Goal: Information Seeking & Learning: Find specific fact

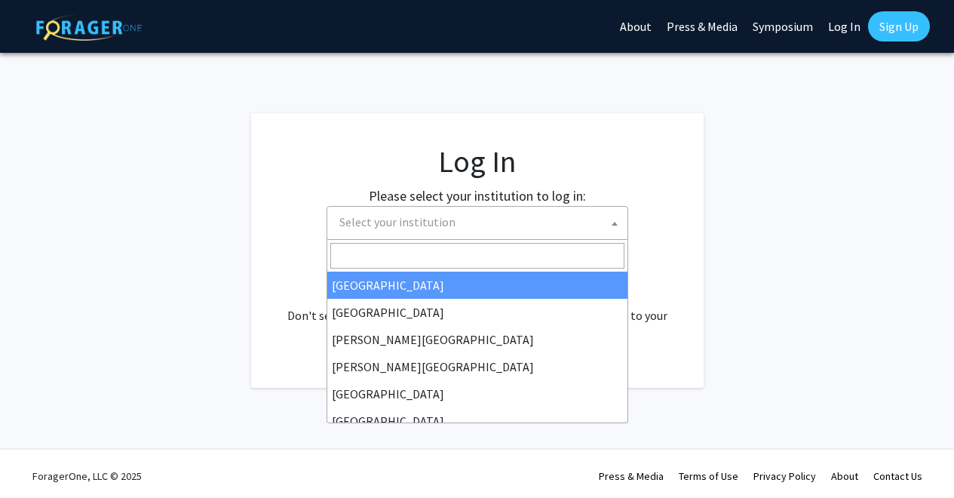
select select
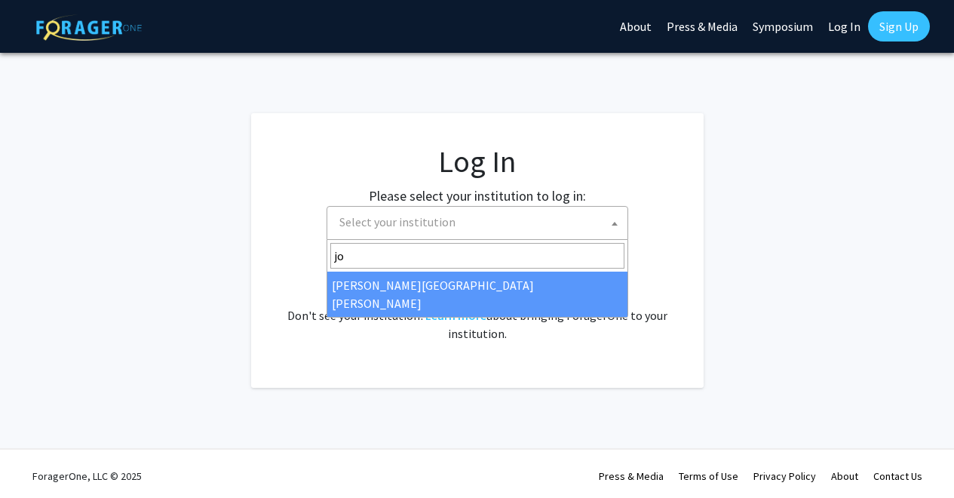
type input "joh"
select select "1"
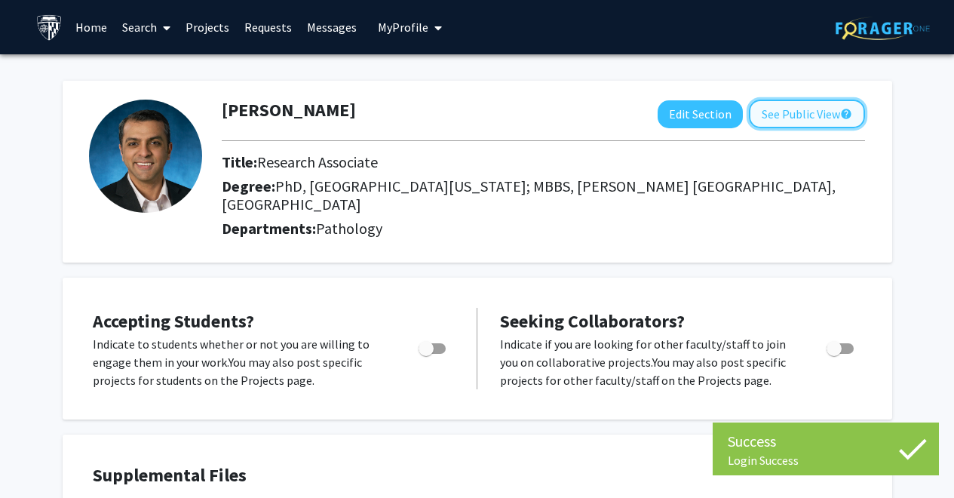
click at [823, 118] on button "See Public View help" at bounding box center [807, 114] width 116 height 29
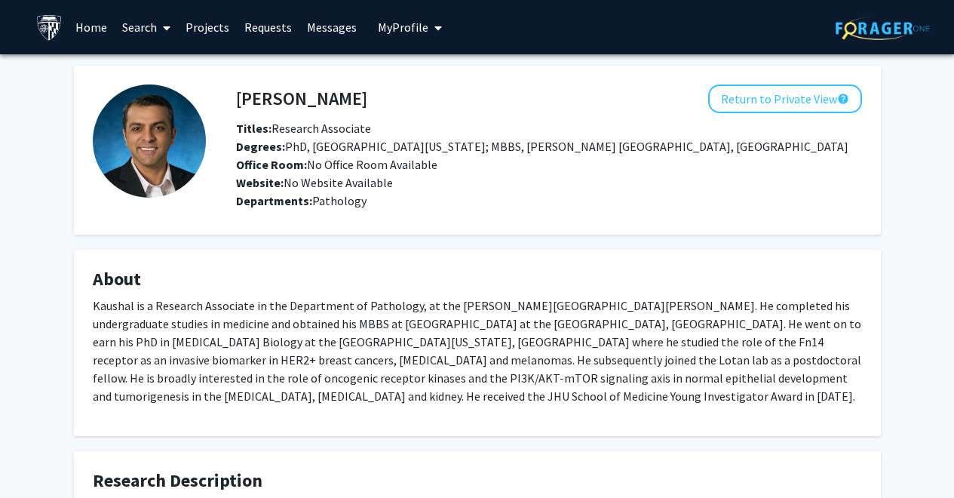
click at [103, 20] on link "Home" at bounding box center [91, 27] width 47 height 53
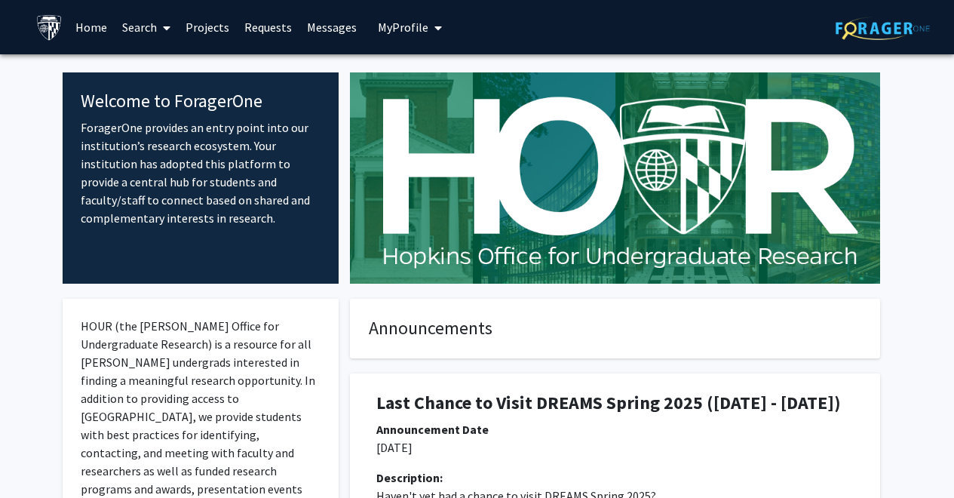
click at [131, 24] on link "Search" at bounding box center [146, 27] width 63 height 53
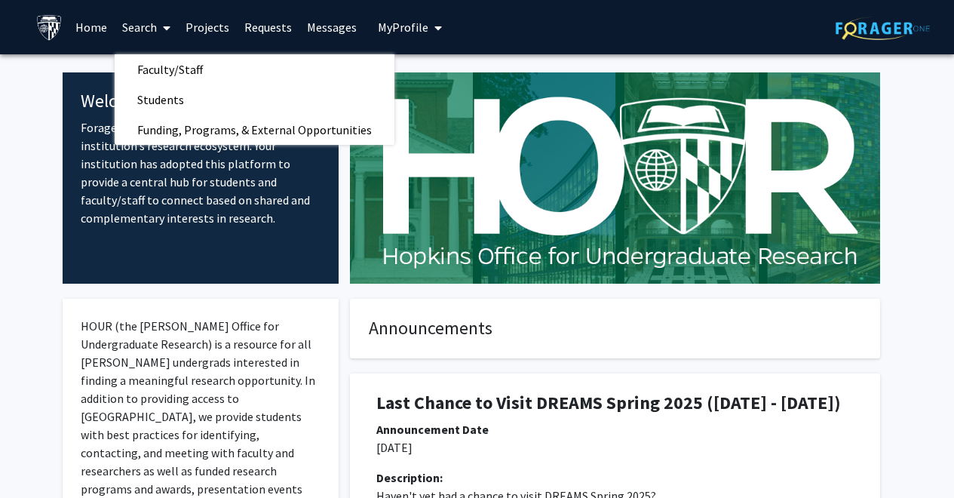
click at [515, 228] on img at bounding box center [615, 177] width 530 height 211
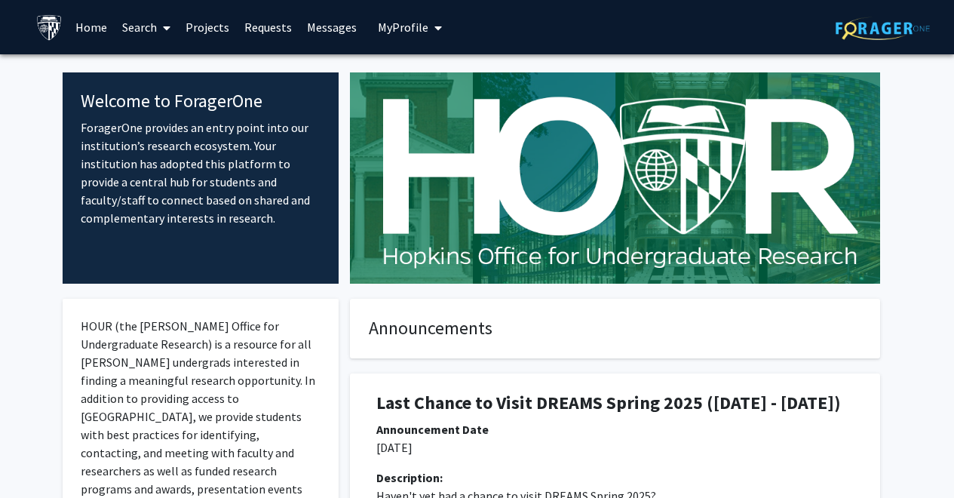
click at [217, 28] on link "Projects" at bounding box center [207, 27] width 59 height 53
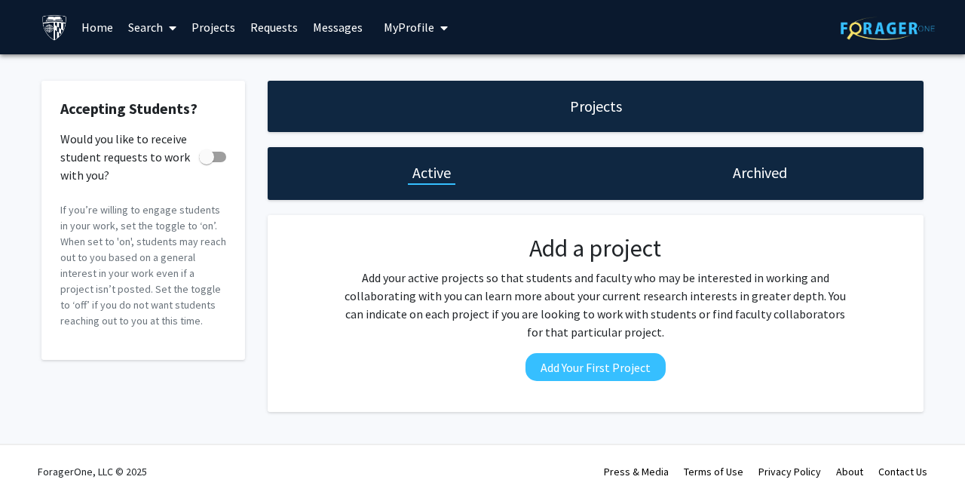
click at [219, 161] on span at bounding box center [212, 157] width 27 height 11
click at [207, 162] on input "Would you like to receive student requests to work with you?" at bounding box center [206, 162] width 1 height 1
checkbox input "true"
click at [783, 173] on h1 "Archived" at bounding box center [760, 172] width 54 height 21
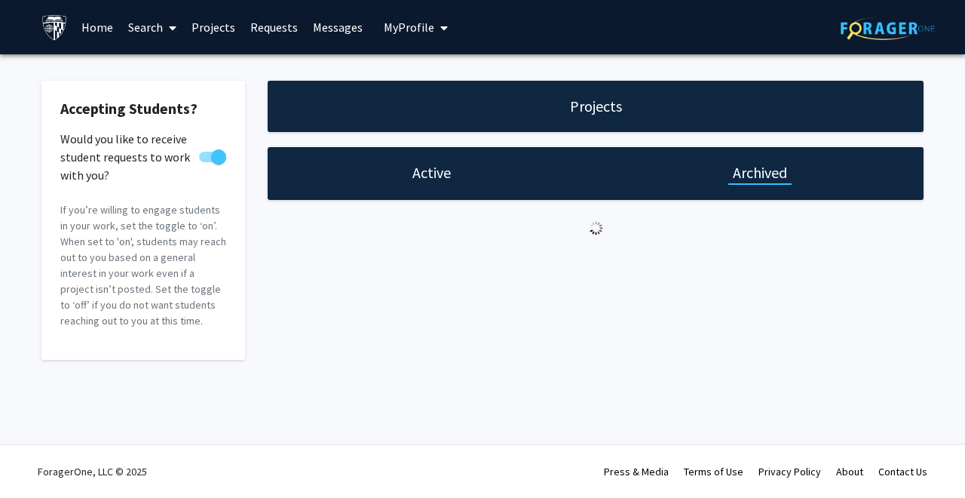
click at [419, 173] on h1 "Active" at bounding box center [431, 172] width 38 height 21
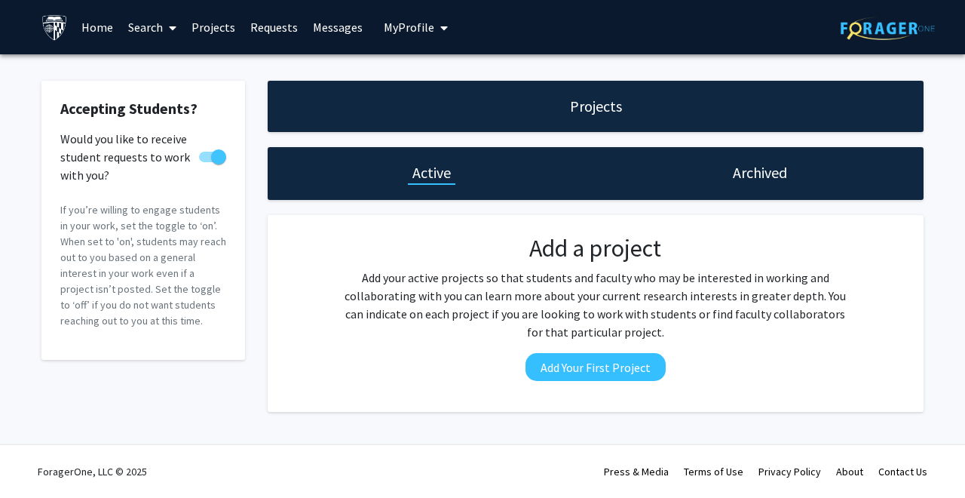
click at [594, 111] on h1 "Projects" at bounding box center [596, 106] width 52 height 21
click at [211, 29] on link "Projects" at bounding box center [213, 27] width 59 height 53
click at [270, 20] on link "Requests" at bounding box center [274, 27] width 63 height 53
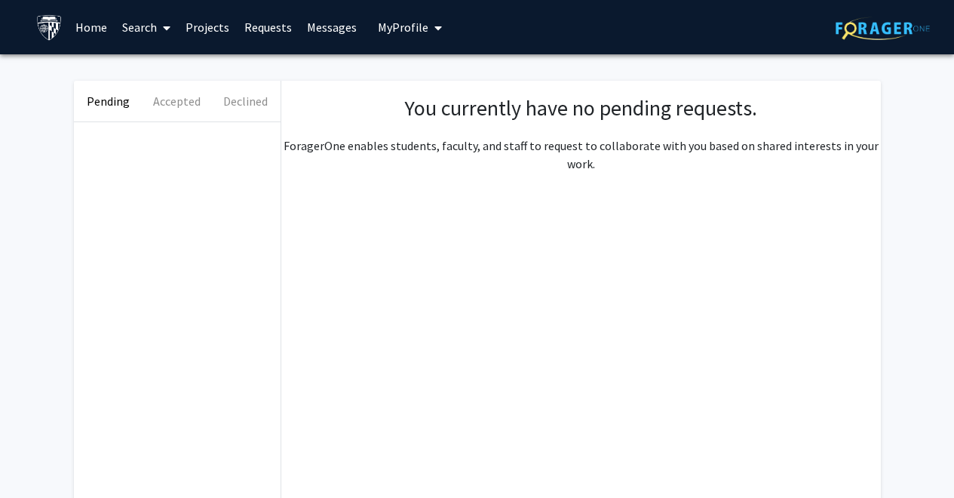
click at [319, 21] on link "Messages" at bounding box center [331, 27] width 65 height 53
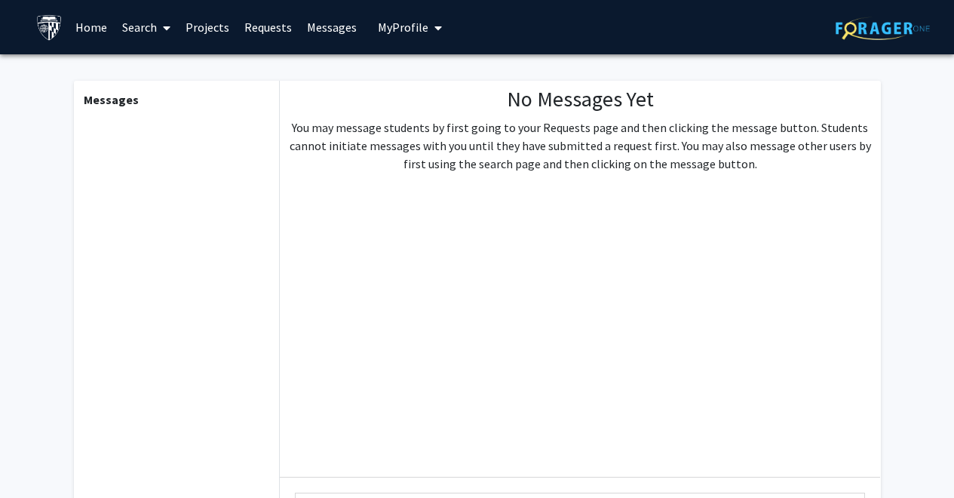
click at [384, 23] on span "My Profile" at bounding box center [403, 27] width 51 height 15
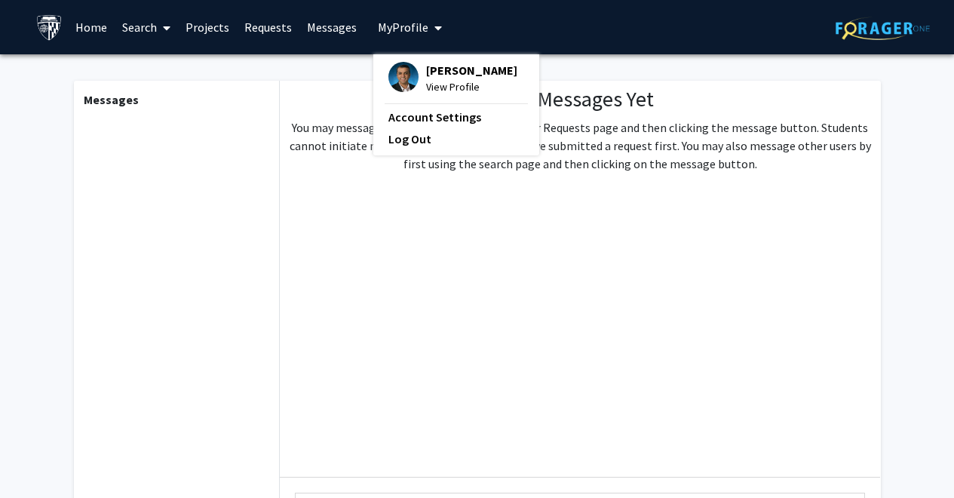
click at [454, 84] on span "View Profile" at bounding box center [471, 86] width 91 height 17
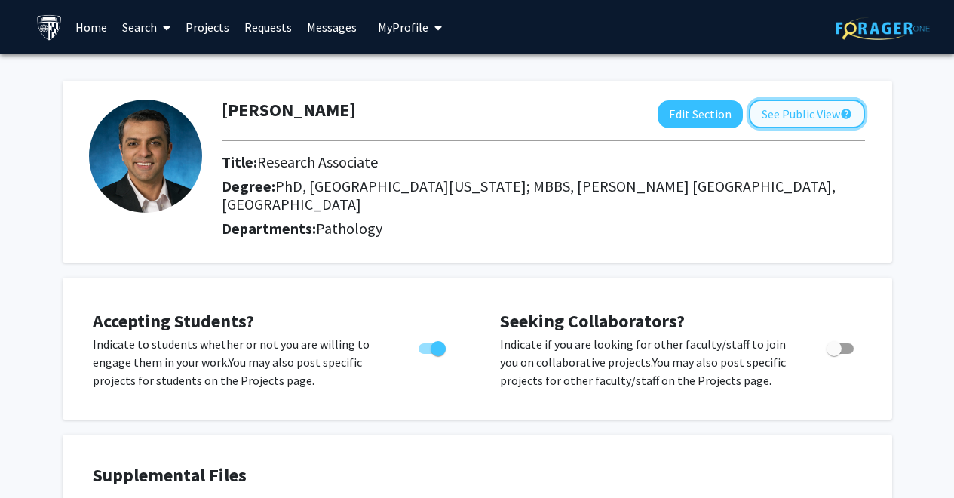
click at [805, 118] on button "See Public View help" at bounding box center [807, 114] width 116 height 29
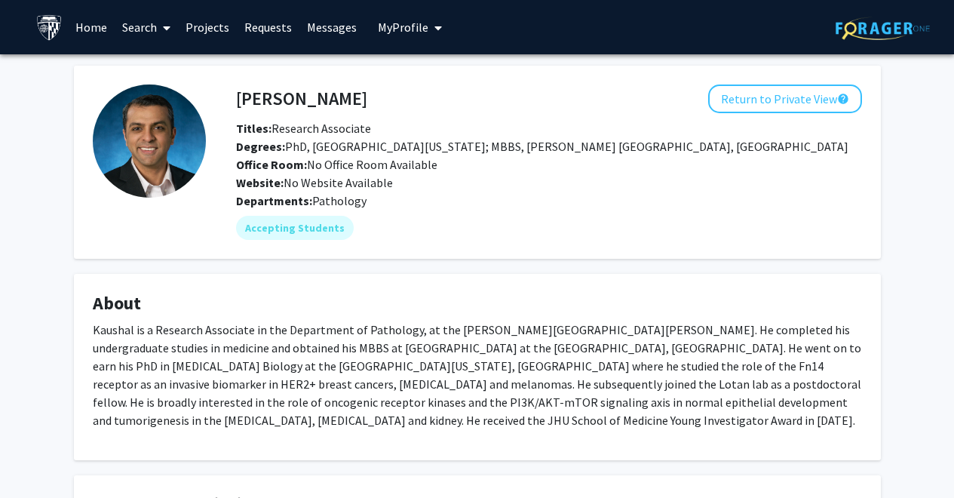
click at [805, 118] on div "[PERSON_NAME] Return to Private View help Titles: Research Associate Degrees: P…" at bounding box center [549, 137] width 648 height 107
click at [84, 36] on link "Home" at bounding box center [91, 27] width 47 height 53
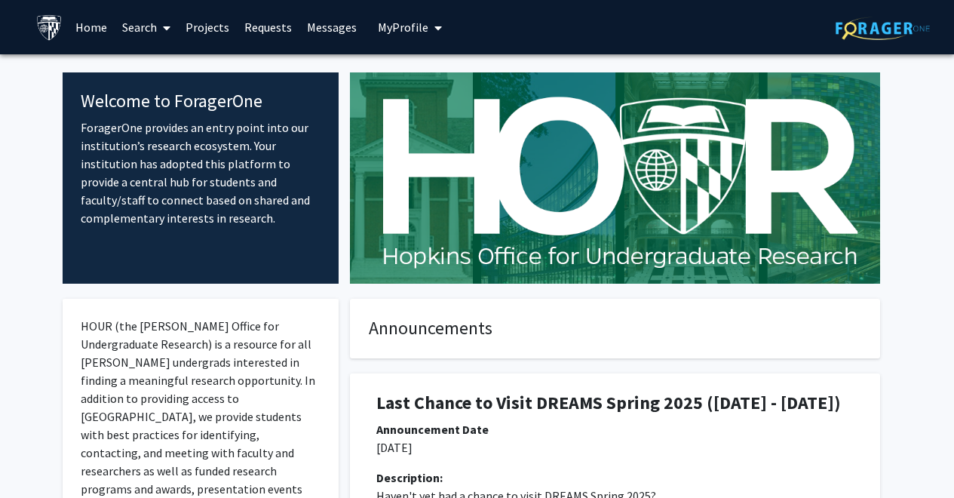
click at [152, 25] on link "Search" at bounding box center [146, 27] width 63 height 53
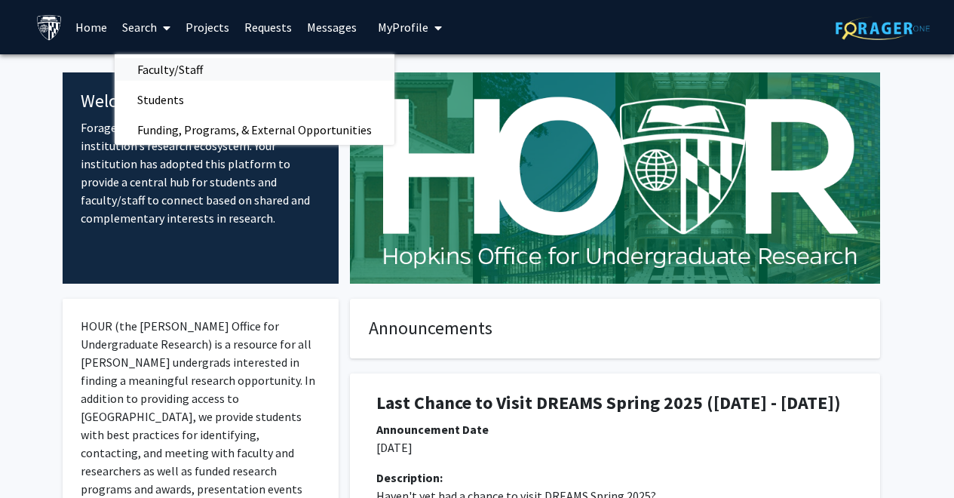
click at [186, 62] on span "Faculty/Staff" at bounding box center [170, 69] width 111 height 30
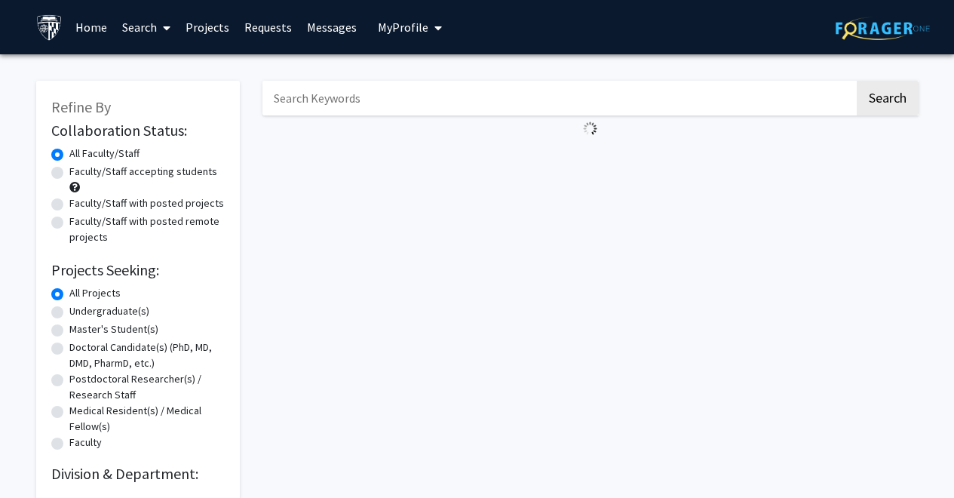
click at [567, 103] on input "Search Keywords" at bounding box center [558, 98] width 592 height 35
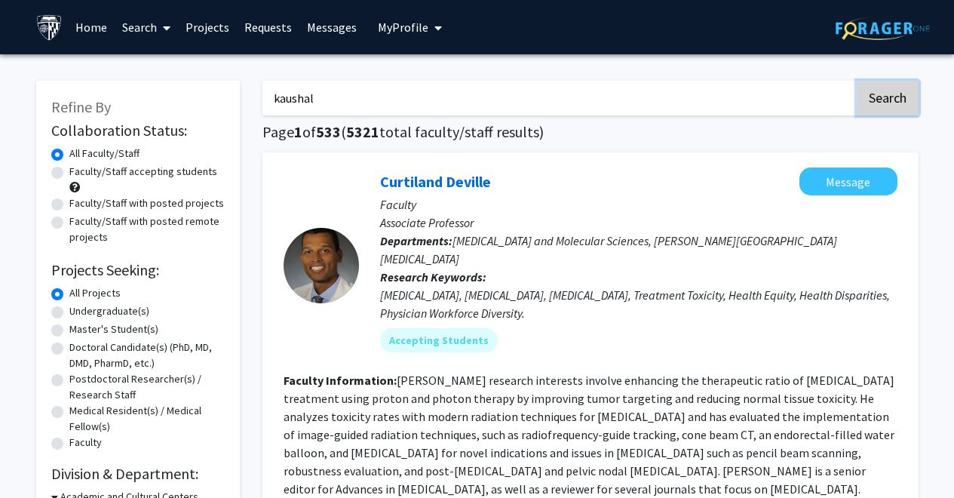
click at [868, 93] on button "Search" at bounding box center [887, 98] width 62 height 35
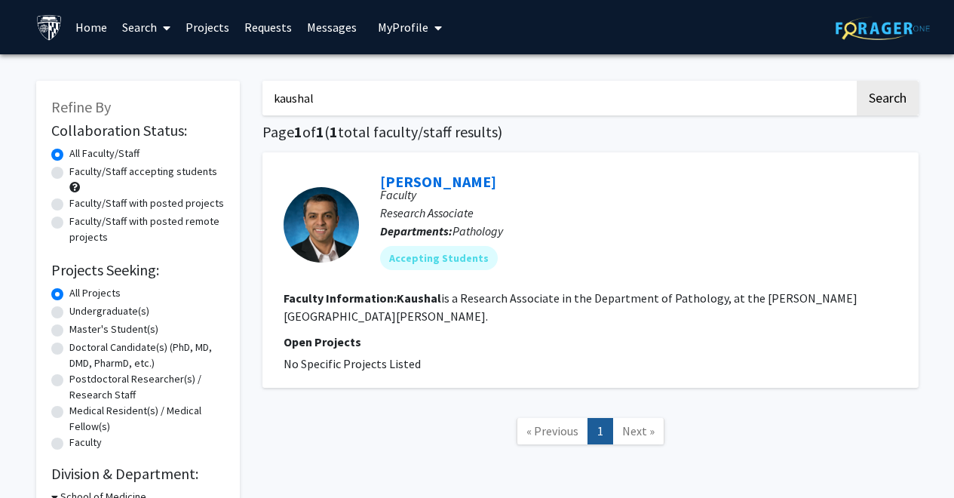
click at [626, 429] on span "Next »" at bounding box center [638, 430] width 32 height 15
click at [441, 107] on input "kaushal" at bounding box center [558, 98] width 592 height 35
type input "lotan"
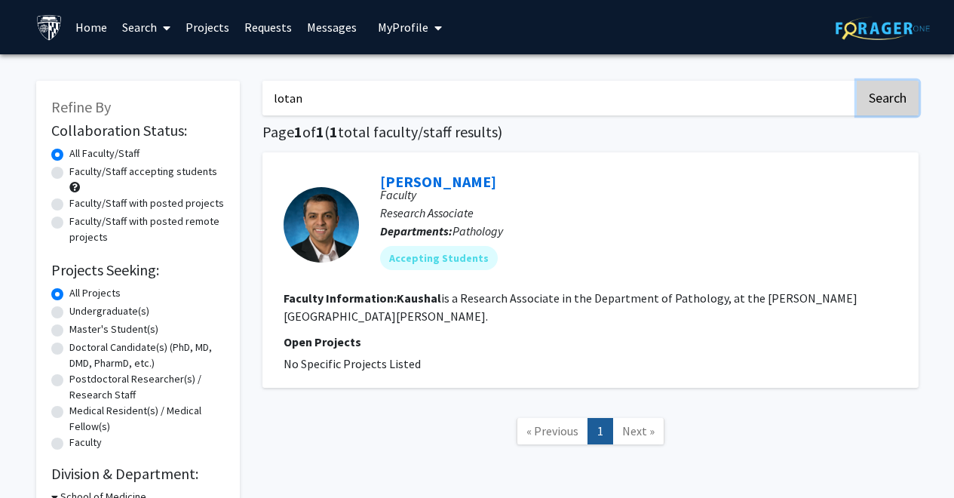
click at [891, 99] on button "Search" at bounding box center [887, 98] width 62 height 35
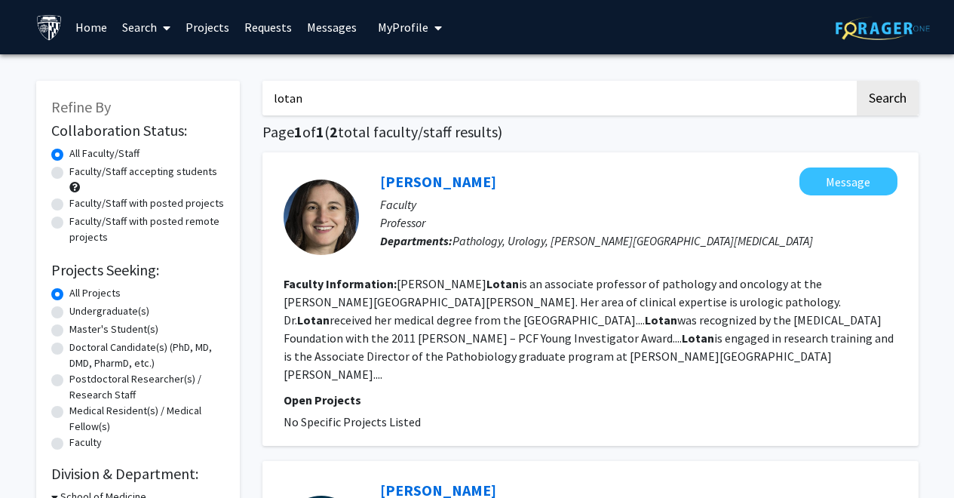
click at [93, 25] on link "Home" at bounding box center [91, 27] width 47 height 53
